Goal: Task Accomplishment & Management: Complete application form

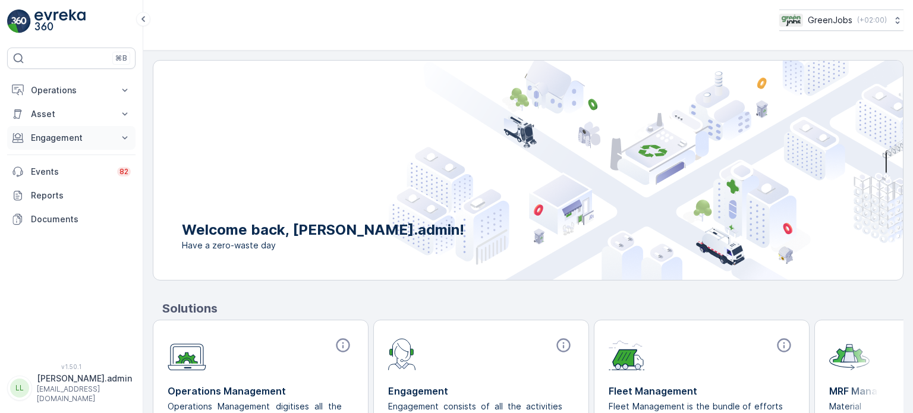
click at [67, 130] on button "Engagement" at bounding box center [71, 138] width 128 height 24
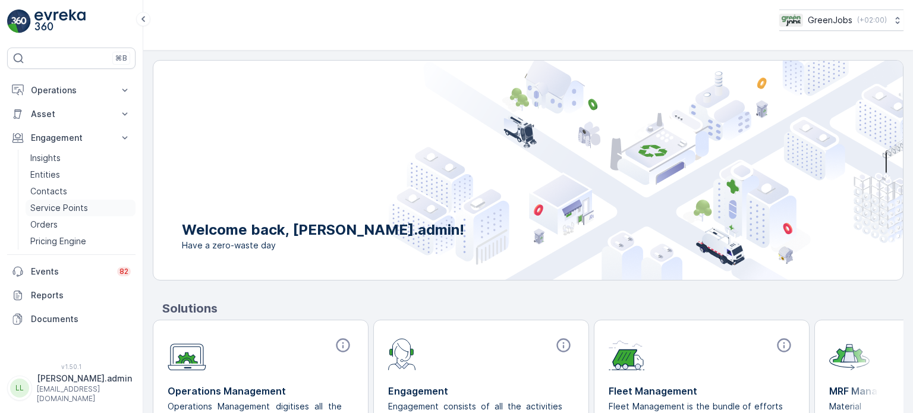
click at [62, 203] on p "Service Points" at bounding box center [59, 208] width 58 height 12
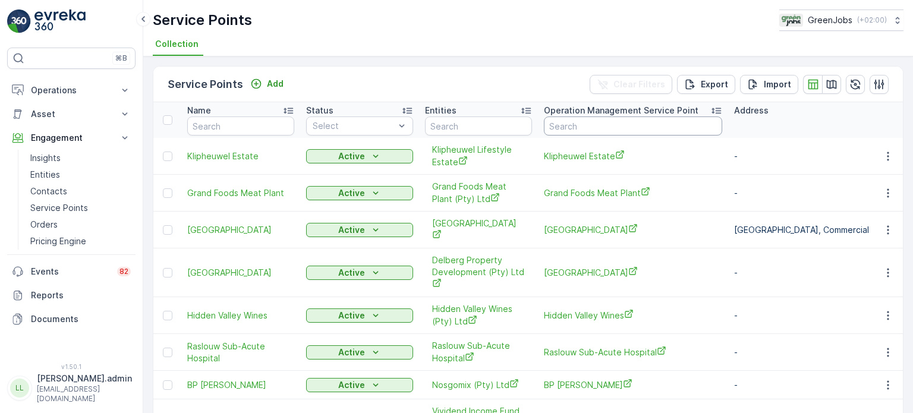
click at [615, 125] on input "text" at bounding box center [633, 126] width 178 height 19
type input "engen"
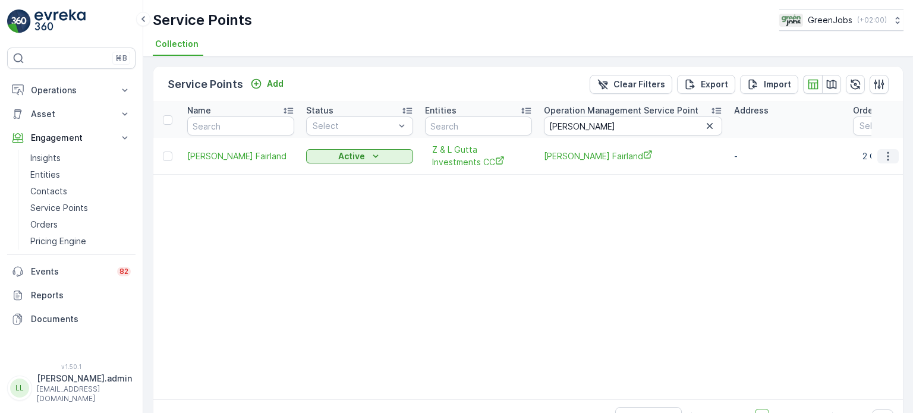
click at [888, 155] on icon "button" at bounding box center [888, 156] width 12 height 12
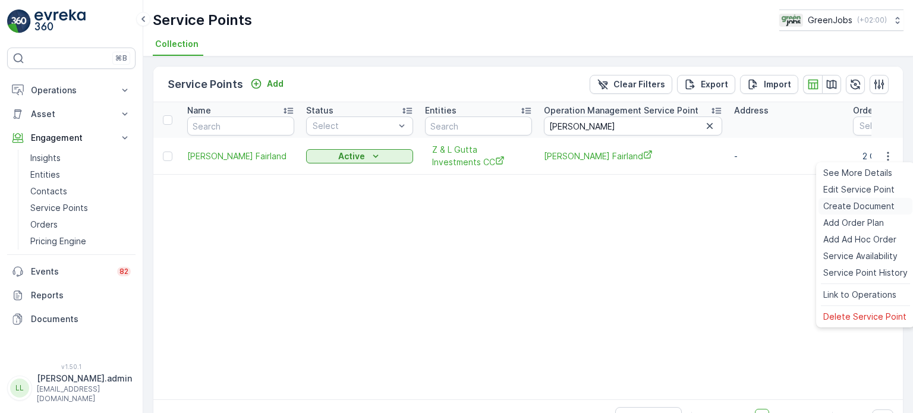
click at [851, 203] on span "Create Document" at bounding box center [858, 206] width 71 height 12
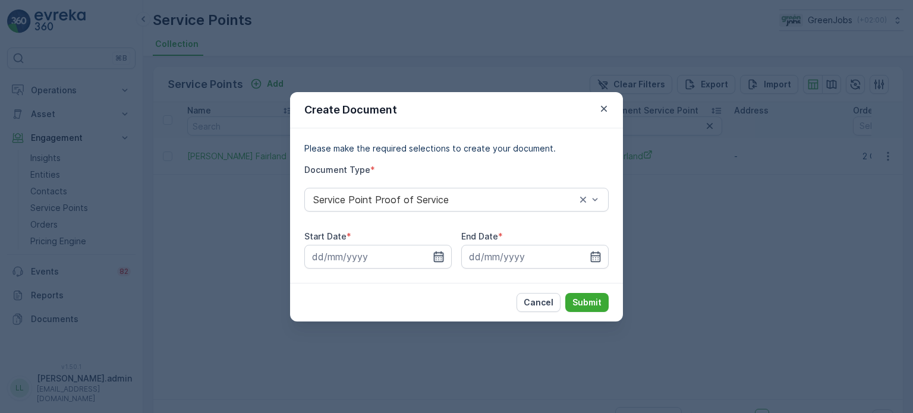
click at [436, 251] on icon "button" at bounding box center [439, 257] width 12 height 12
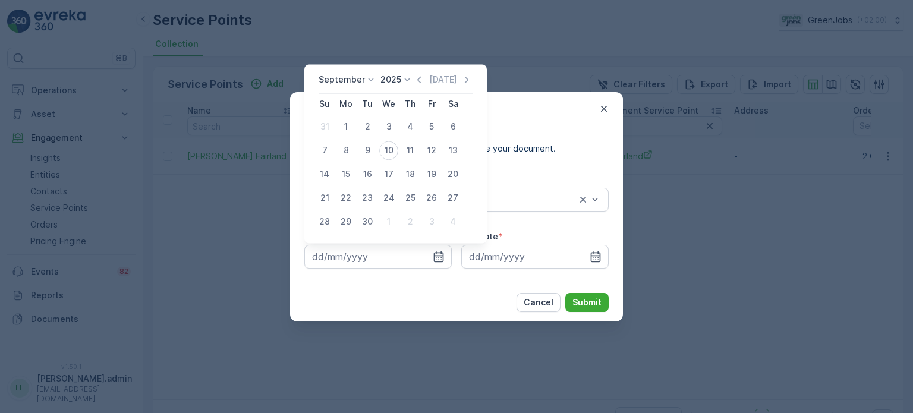
click at [357, 77] on p "September" at bounding box center [342, 80] width 46 height 12
click at [337, 137] on span "July" at bounding box center [334, 137] width 16 height 12
click at [344, 197] on div "21" at bounding box center [345, 197] width 19 height 19
type input "21.07.2025"
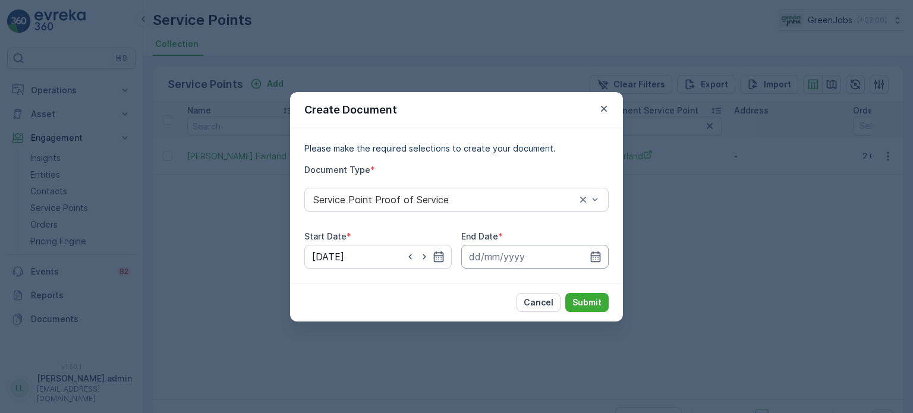
click at [602, 251] on input at bounding box center [534, 257] width 147 height 24
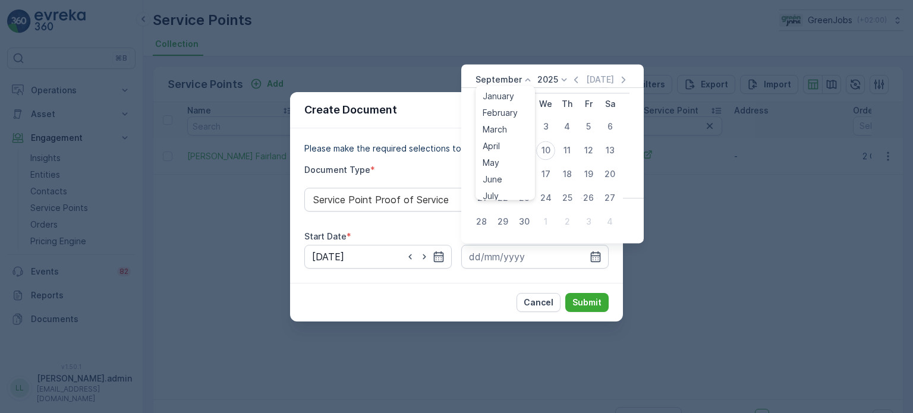
click at [514, 81] on p "September" at bounding box center [499, 80] width 46 height 12
click at [500, 123] on span "August" at bounding box center [497, 123] width 28 height 12
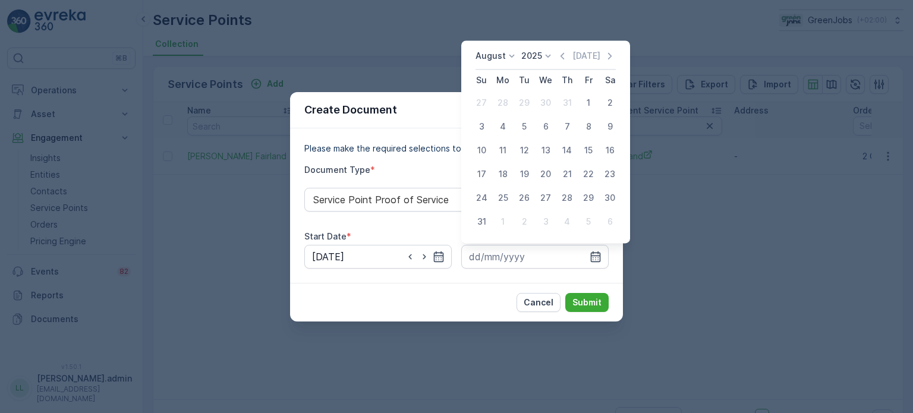
drag, startPoint x: 543, startPoint y: 171, endPoint x: 577, endPoint y: 221, distance: 59.9
click at [543, 172] on div "20" at bounding box center [545, 174] width 19 height 19
type input "20.08.2025"
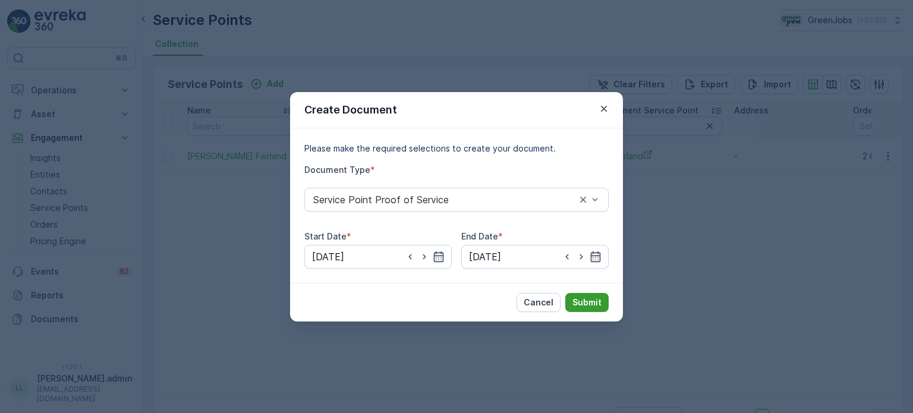
click at [597, 300] on p "Submit" at bounding box center [587, 303] width 29 height 12
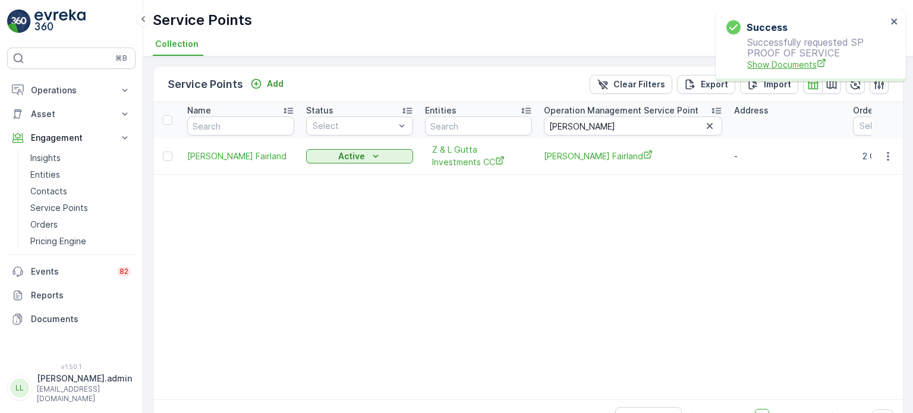
click at [795, 66] on span "Show Documents" at bounding box center [817, 64] width 140 height 12
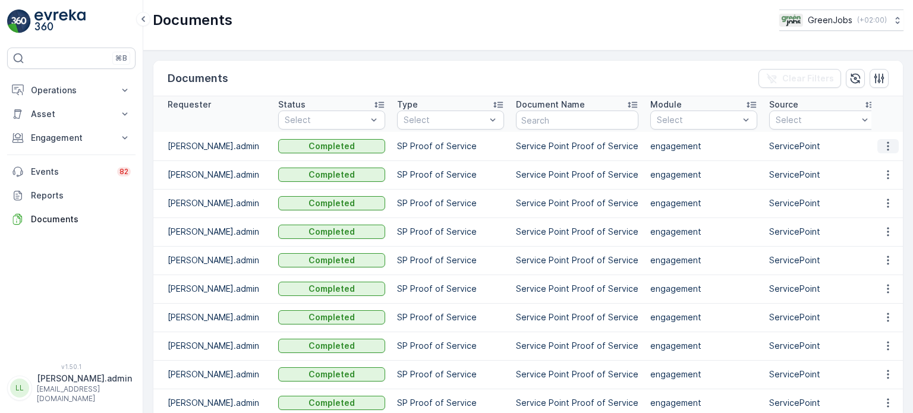
click at [885, 143] on icon "button" at bounding box center [888, 146] width 12 height 12
click at [878, 163] on span "See Details" at bounding box center [885, 164] width 46 height 12
click at [62, 139] on p "Engagement" at bounding box center [71, 138] width 81 height 12
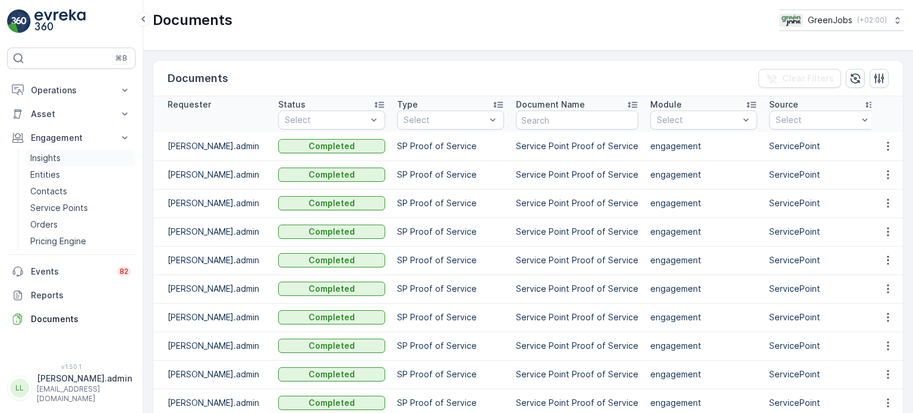
click at [52, 155] on p "Insights" at bounding box center [45, 158] width 30 height 12
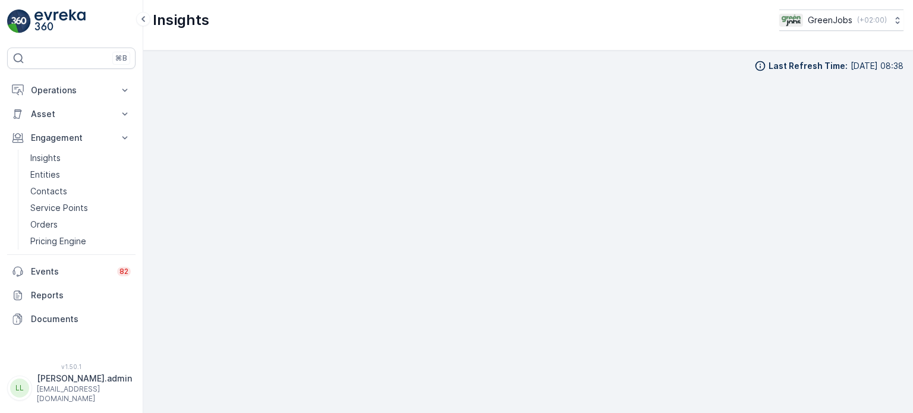
scroll to position [10, 0]
